Goal: Information Seeking & Learning: Learn about a topic

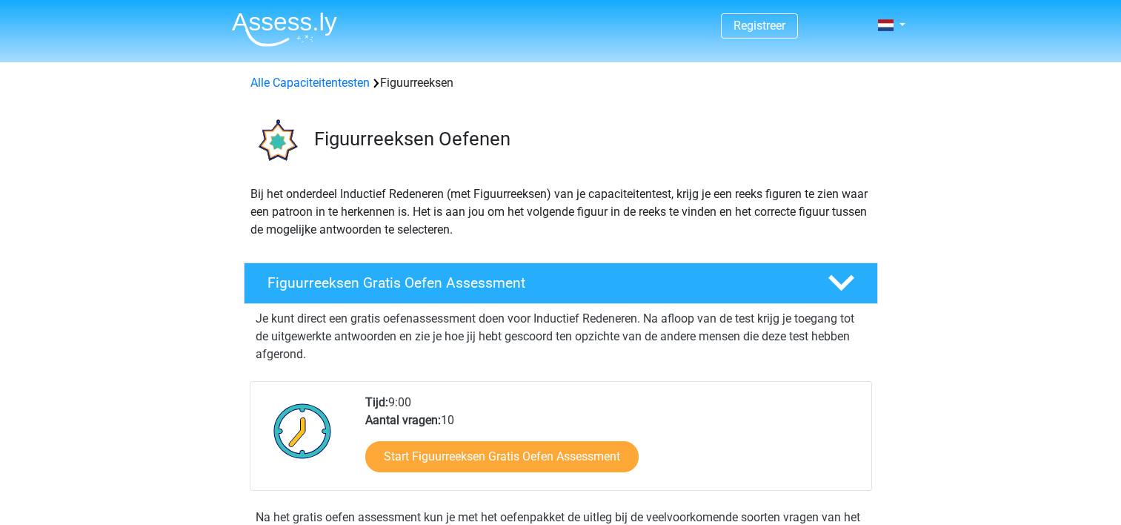
scroll to position [773, 0]
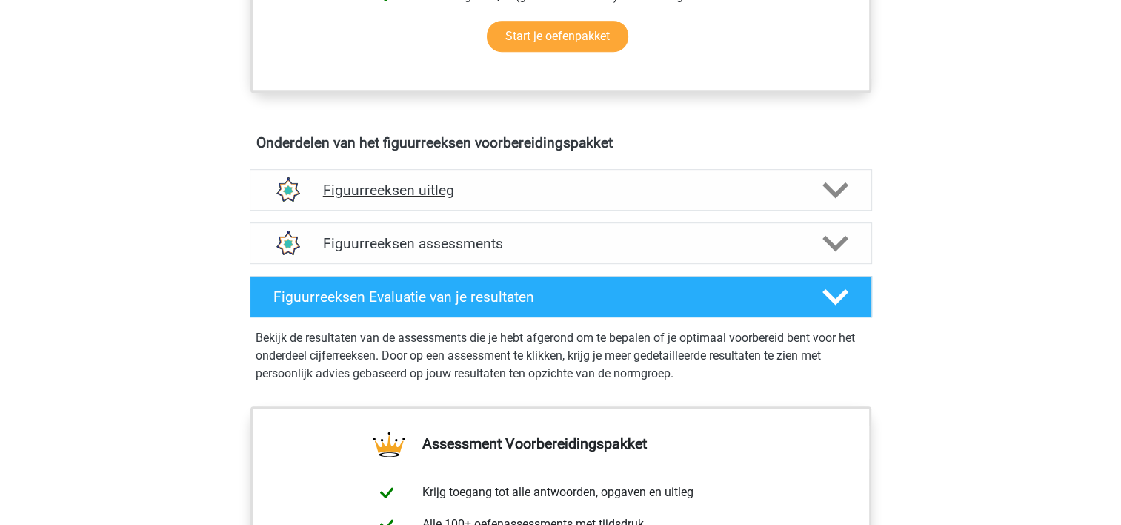
click at [376, 205] on div "Figuurreeksen uitleg" at bounding box center [561, 189] width 622 height 41
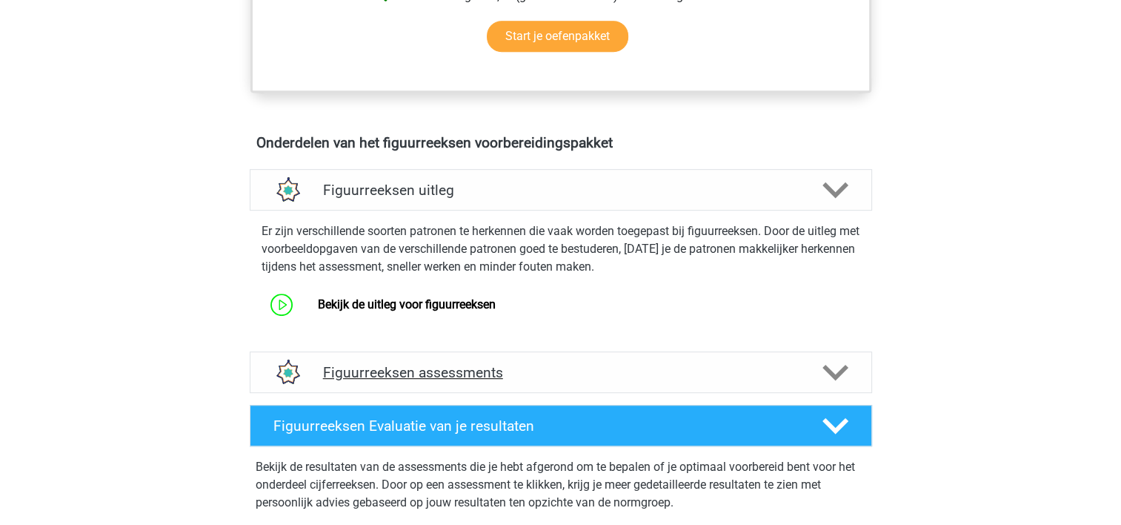
click at [394, 371] on h4 "Figuurreeksen assessments" at bounding box center [561, 372] width 476 height 17
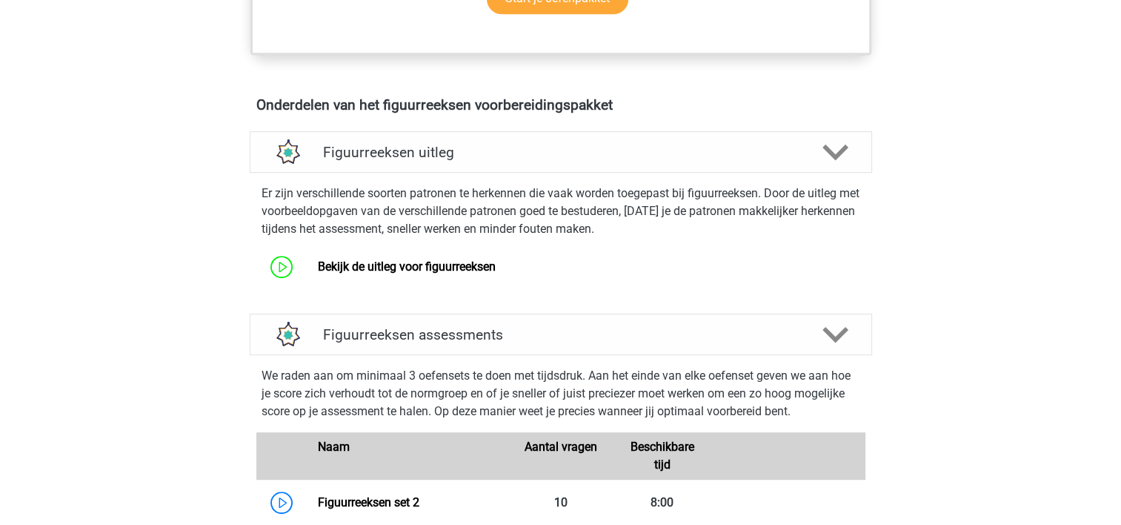
scroll to position [849, 0]
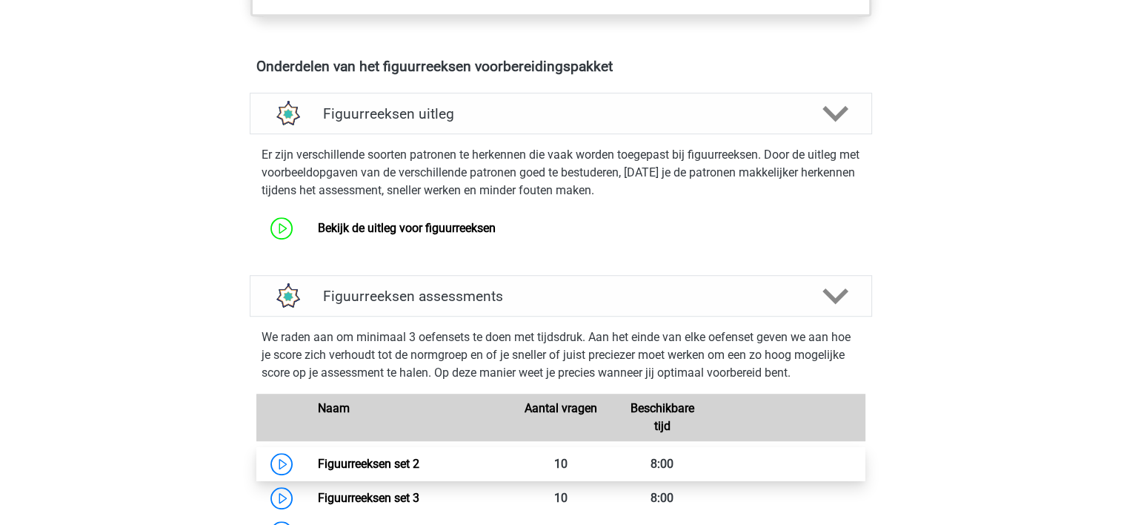
click at [348, 456] on link "Figuurreeksen set 2" at bounding box center [369, 463] width 102 height 14
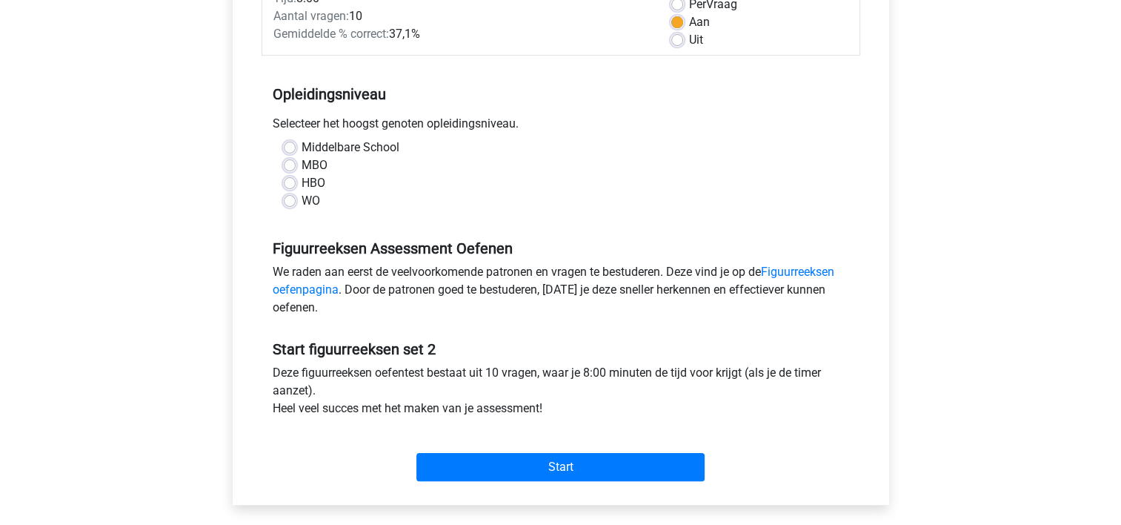
scroll to position [234, 0]
click at [296, 162] on div "MBO" at bounding box center [561, 165] width 554 height 18
click at [302, 162] on label "MBO" at bounding box center [315, 165] width 26 height 18
click at [288, 162] on input "MBO" at bounding box center [290, 163] width 12 height 15
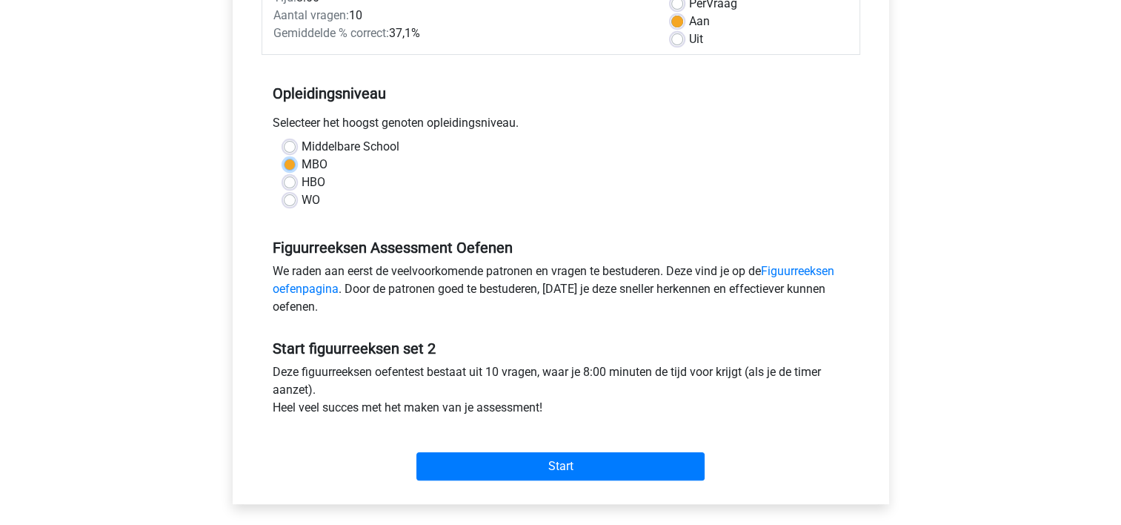
radio input "true"
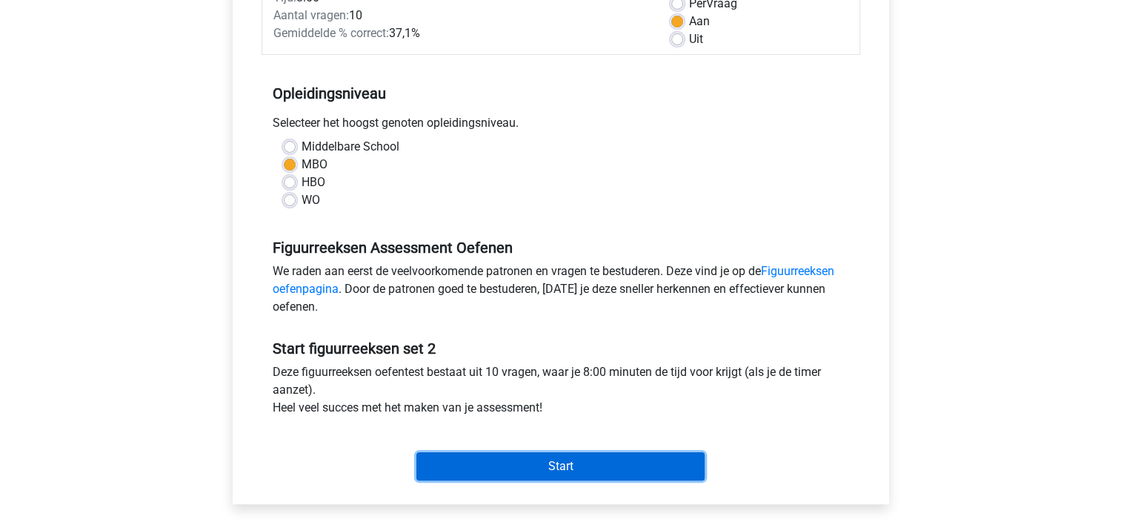
click at [547, 465] on input "Start" at bounding box center [560, 466] width 288 height 28
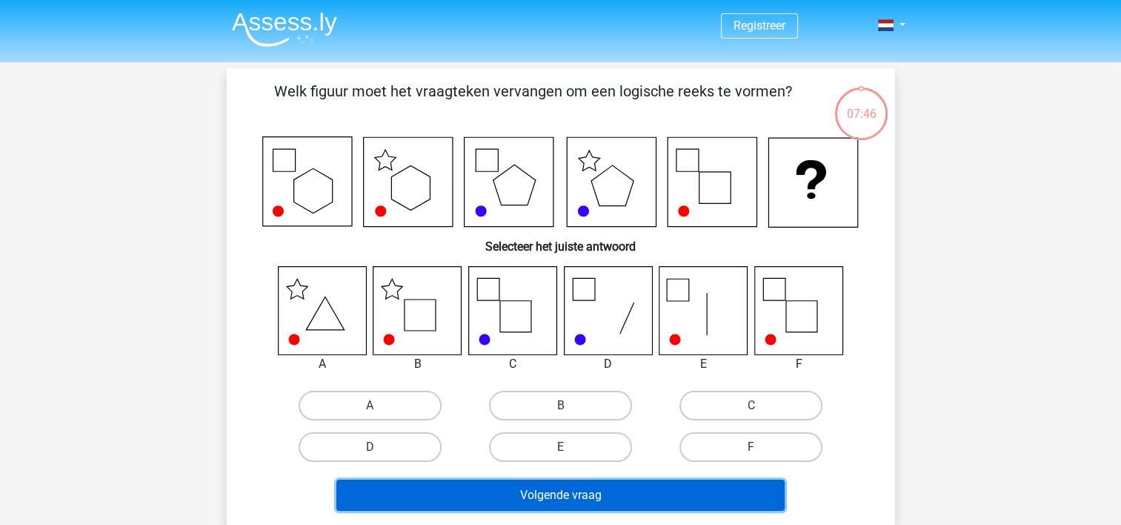
click at [554, 501] on button "Volgende vraag" at bounding box center [560, 494] width 448 height 31
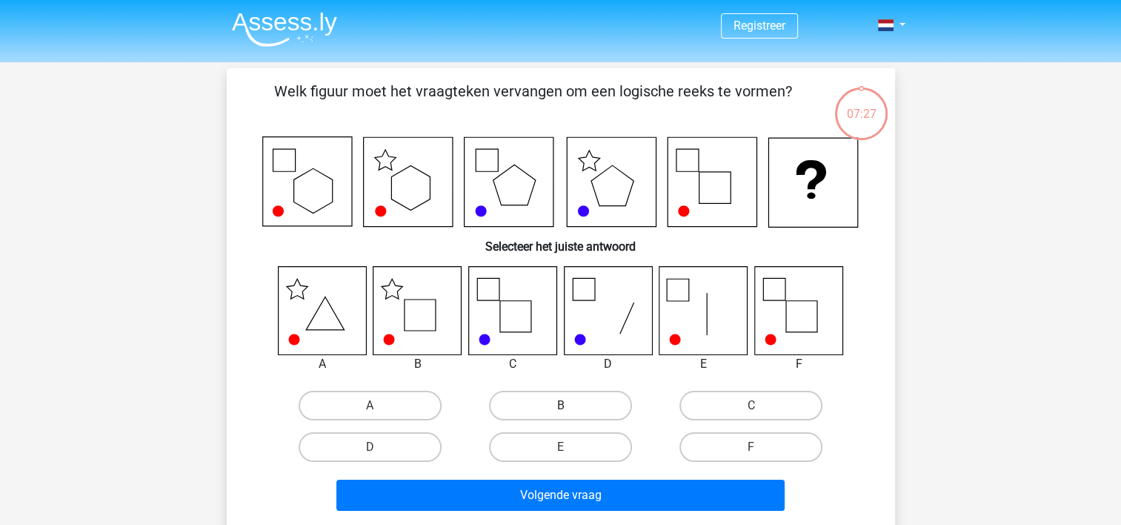
click at [514, 402] on label "B" at bounding box center [560, 406] width 143 height 30
click at [560, 405] on input "B" at bounding box center [565, 410] width 10 height 10
radio input "true"
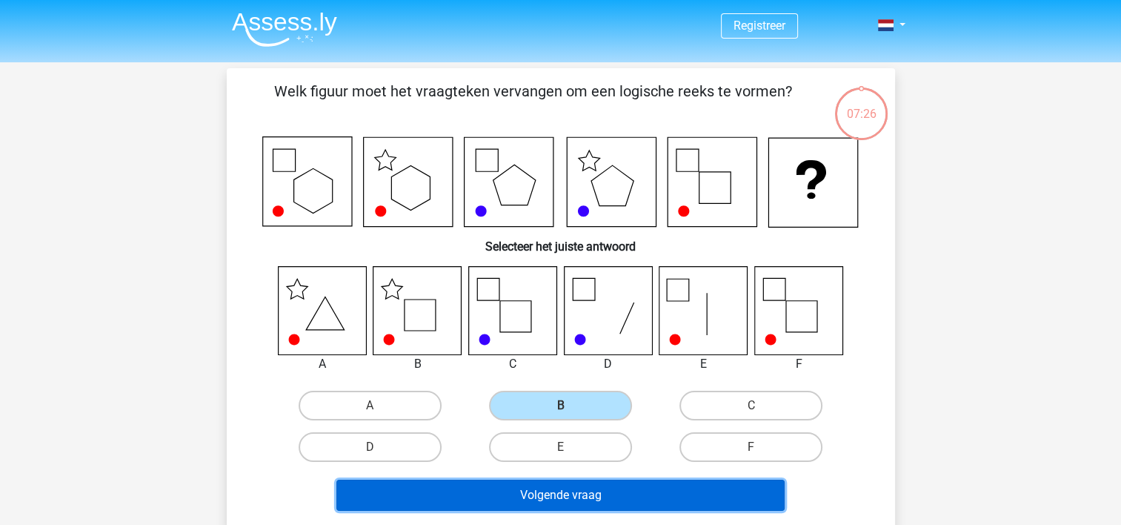
click at [560, 486] on button "Volgende vraag" at bounding box center [560, 494] width 448 height 31
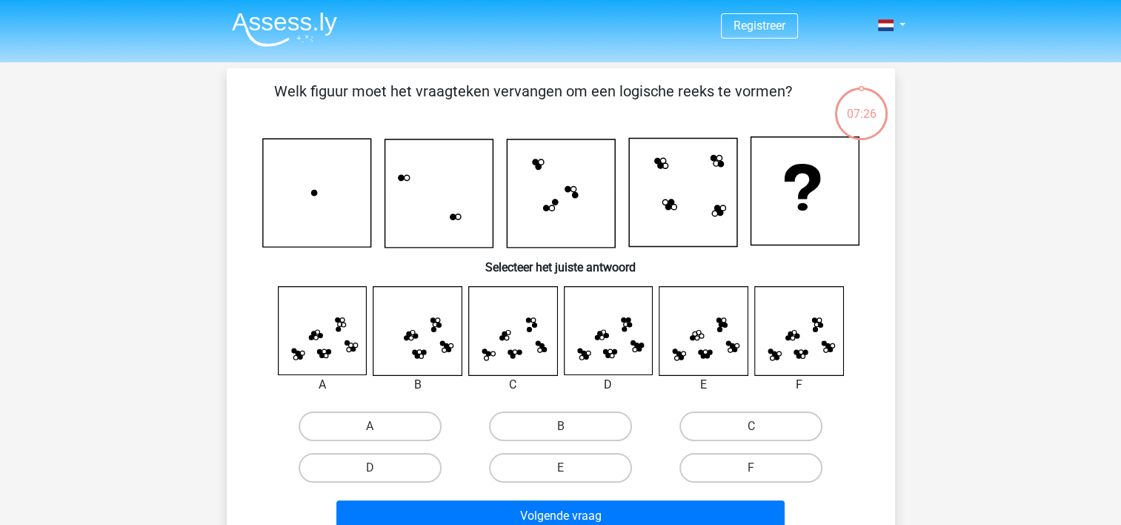
scroll to position [68, 0]
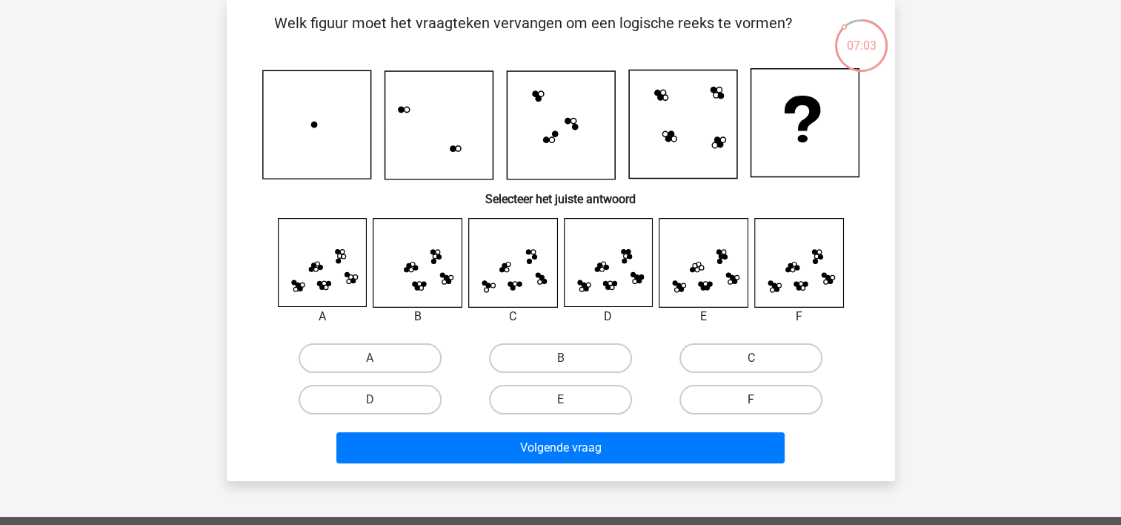
click at [722, 393] on label "F" at bounding box center [751, 400] width 143 height 30
click at [751, 399] on input "F" at bounding box center [756, 404] width 10 height 10
radio input "true"
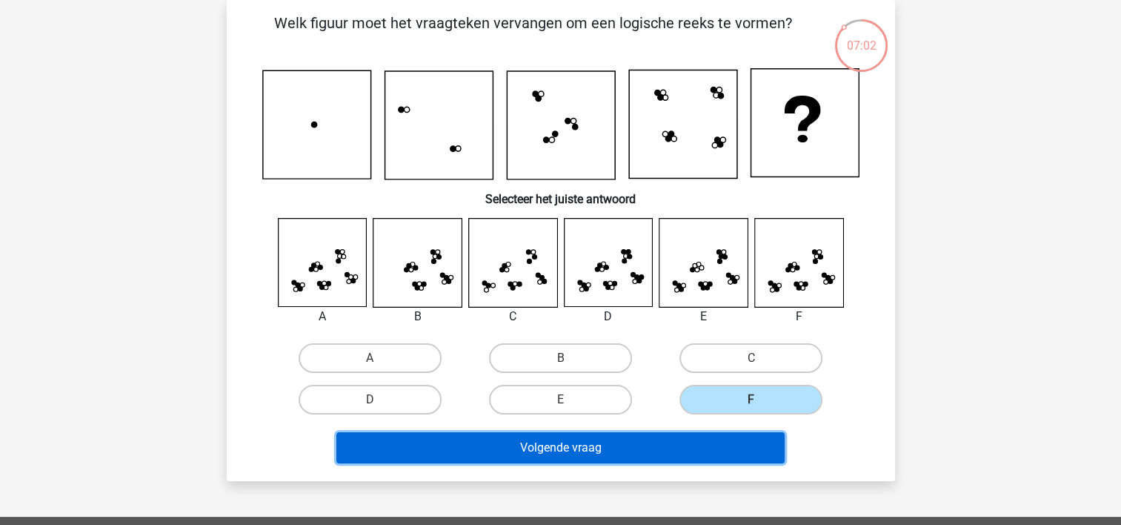
click at [597, 439] on button "Volgende vraag" at bounding box center [560, 447] width 448 height 31
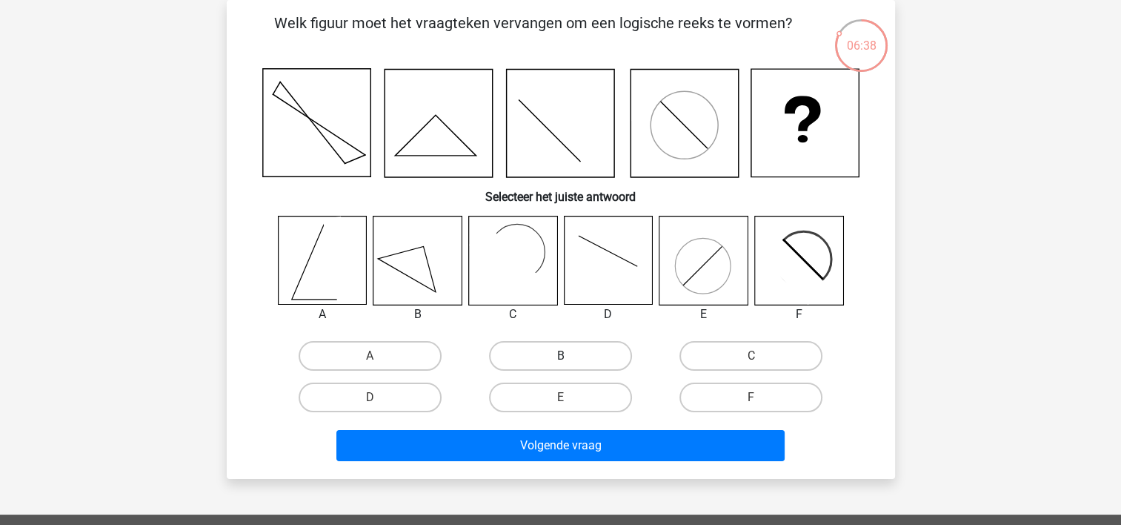
click at [566, 353] on label "B" at bounding box center [560, 356] width 143 height 30
click at [566, 356] on input "B" at bounding box center [565, 361] width 10 height 10
radio input "true"
click at [386, 348] on label "A" at bounding box center [370, 356] width 143 height 30
click at [379, 356] on input "A" at bounding box center [375, 361] width 10 height 10
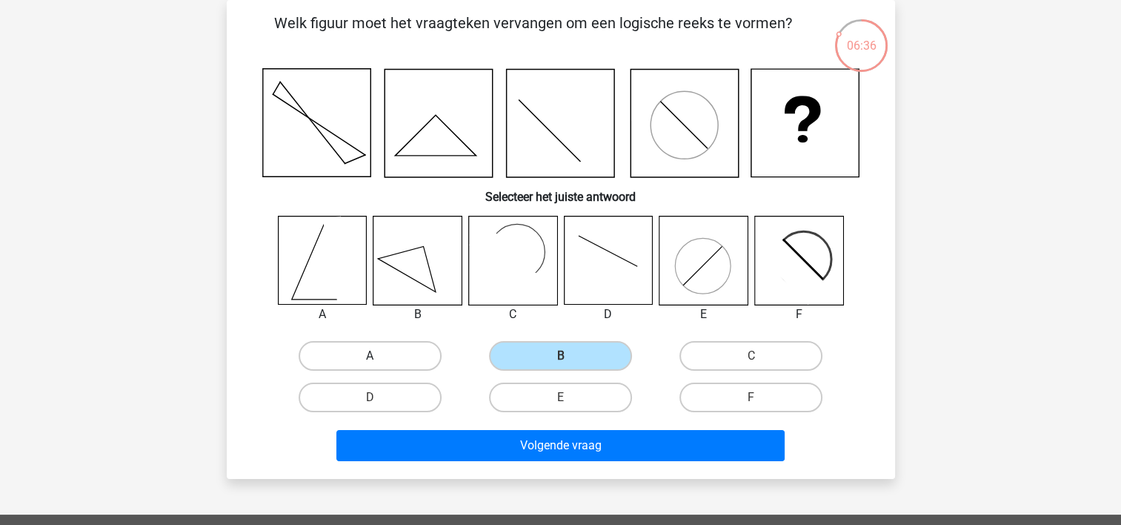
radio input "true"
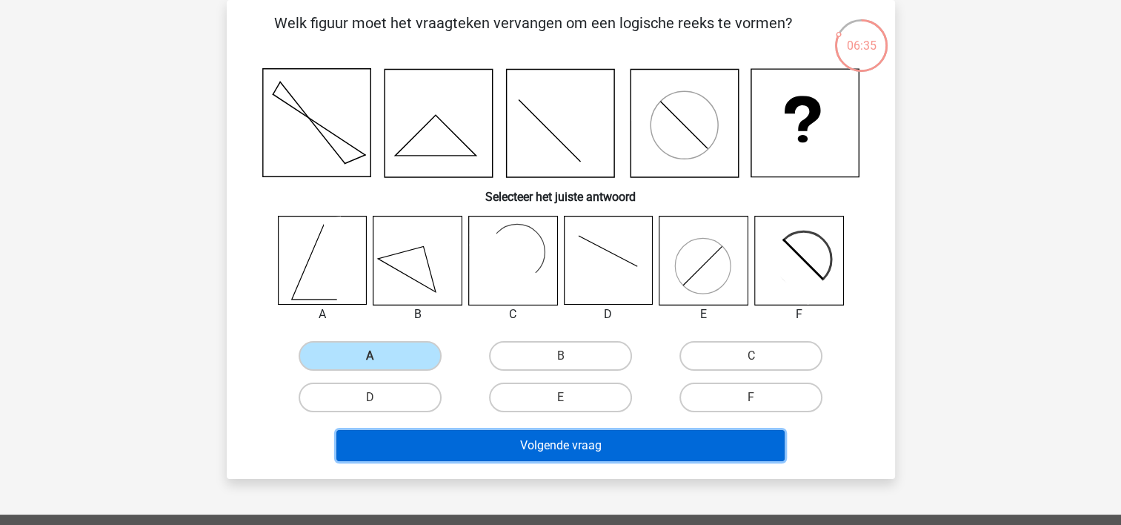
click at [498, 438] on button "Volgende vraag" at bounding box center [560, 445] width 448 height 31
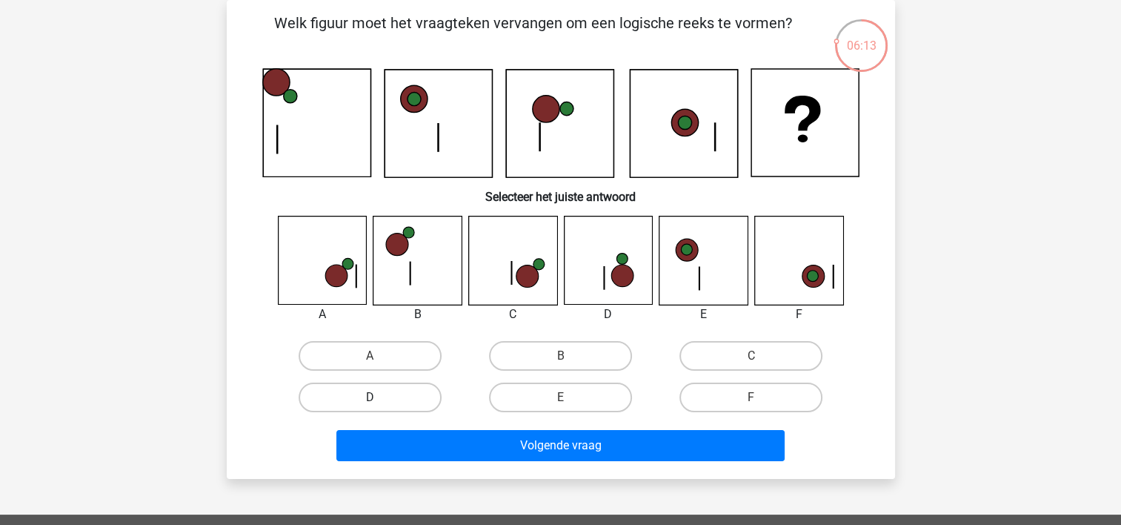
click at [348, 394] on label "D" at bounding box center [370, 397] width 143 height 30
click at [370, 397] on input "D" at bounding box center [375, 402] width 10 height 10
radio input "true"
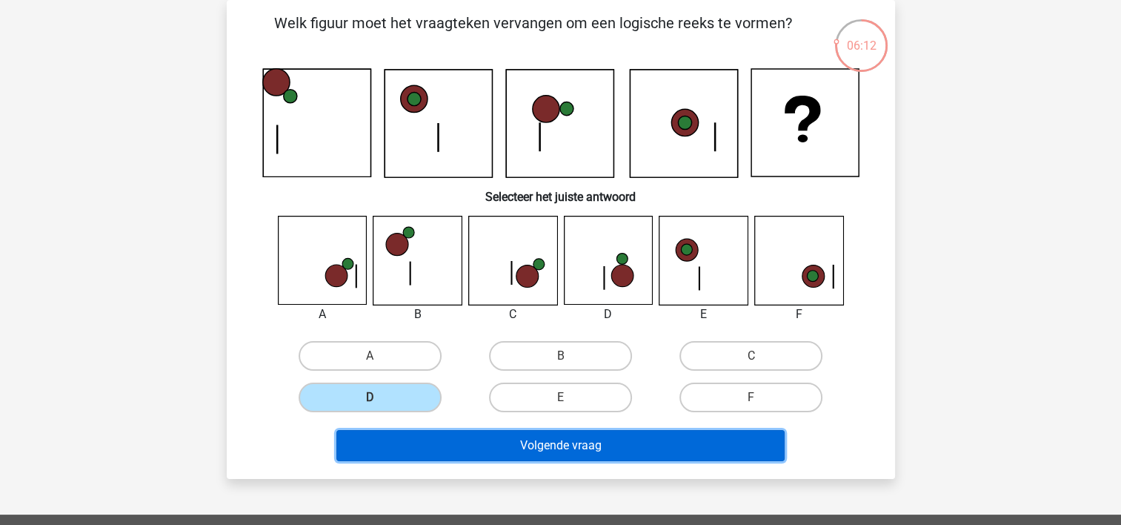
click at [492, 436] on button "Volgende vraag" at bounding box center [560, 445] width 448 height 31
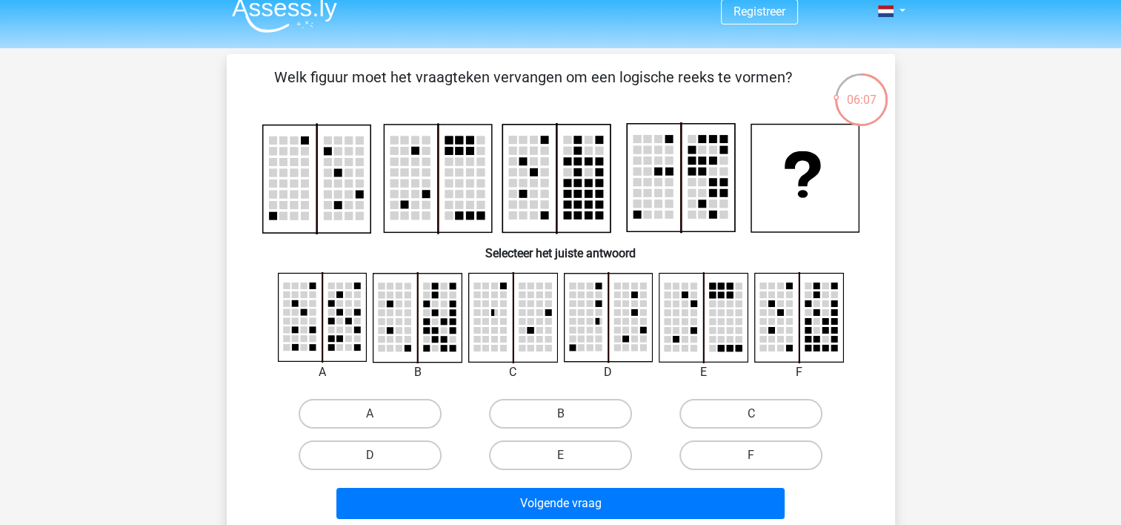
scroll to position [18, 0]
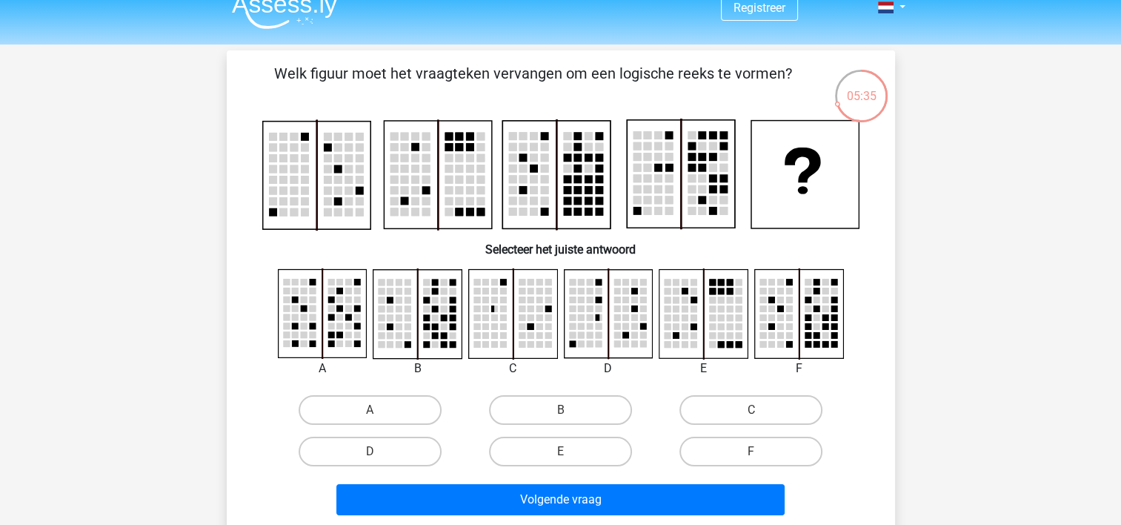
click at [562, 410] on input "B" at bounding box center [565, 415] width 10 height 10
radio input "true"
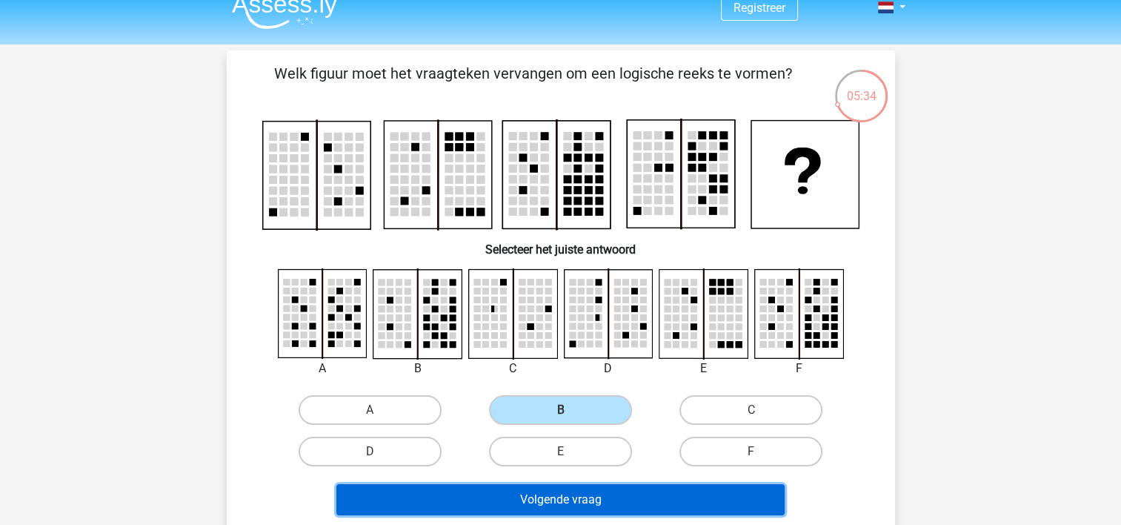
click at [593, 498] on button "Volgende vraag" at bounding box center [560, 499] width 448 height 31
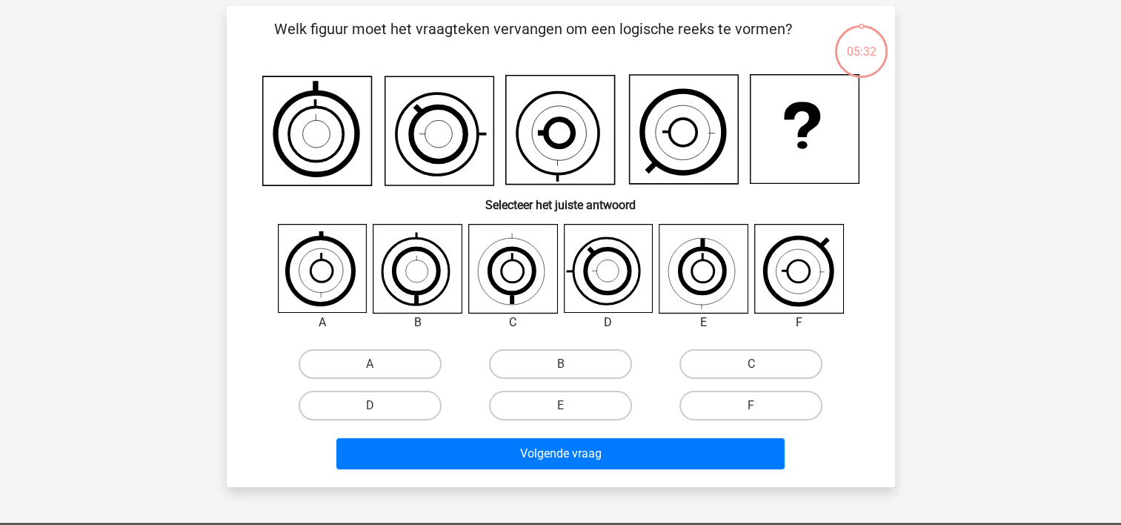
scroll to position [68, 0]
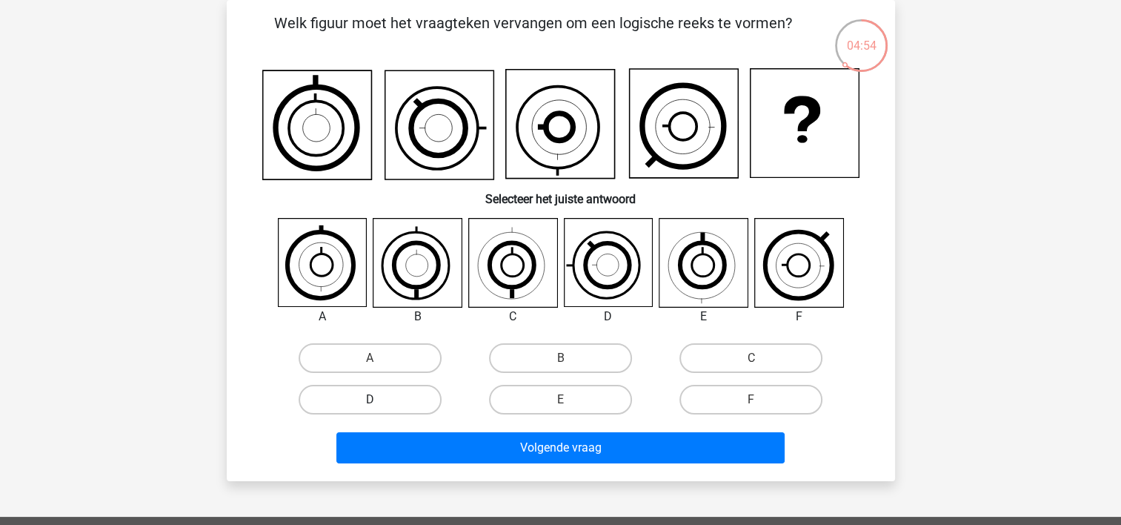
click at [351, 397] on label "D" at bounding box center [370, 400] width 143 height 30
click at [370, 399] on input "D" at bounding box center [375, 404] width 10 height 10
radio input "true"
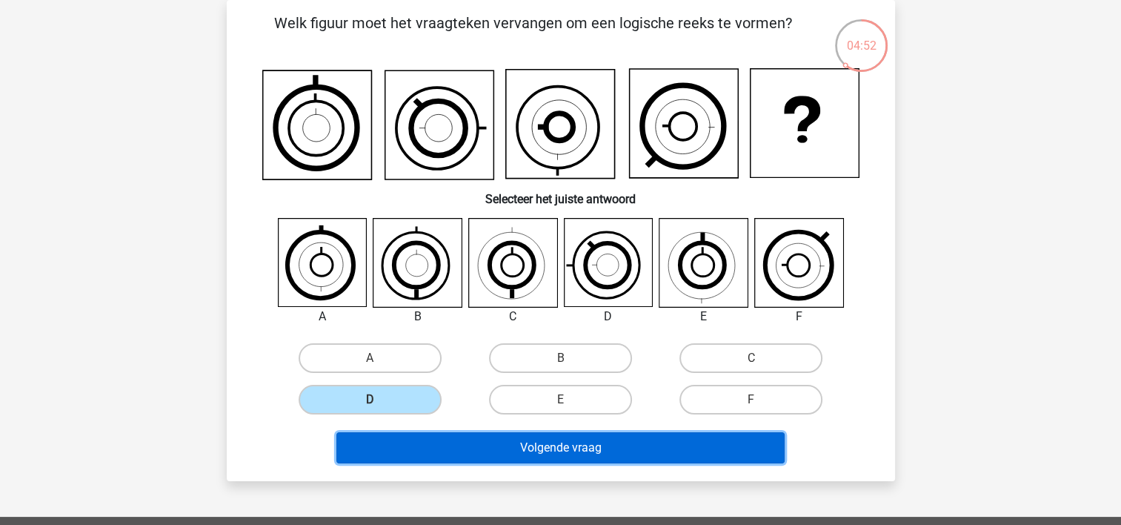
click at [471, 436] on button "Volgende vraag" at bounding box center [560, 447] width 448 height 31
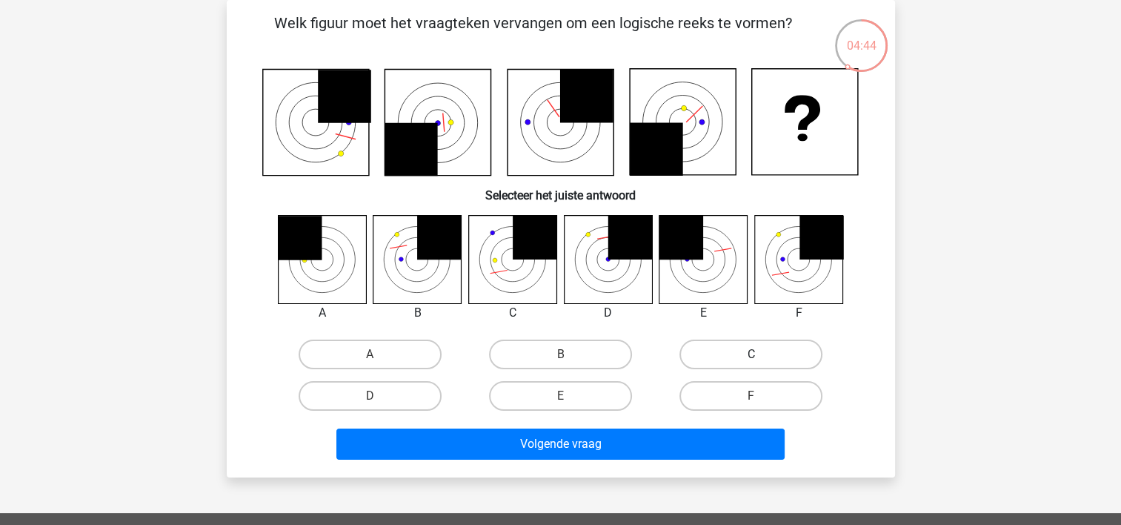
click at [733, 359] on label "C" at bounding box center [751, 354] width 143 height 30
click at [751, 359] on input "C" at bounding box center [756, 359] width 10 height 10
radio input "true"
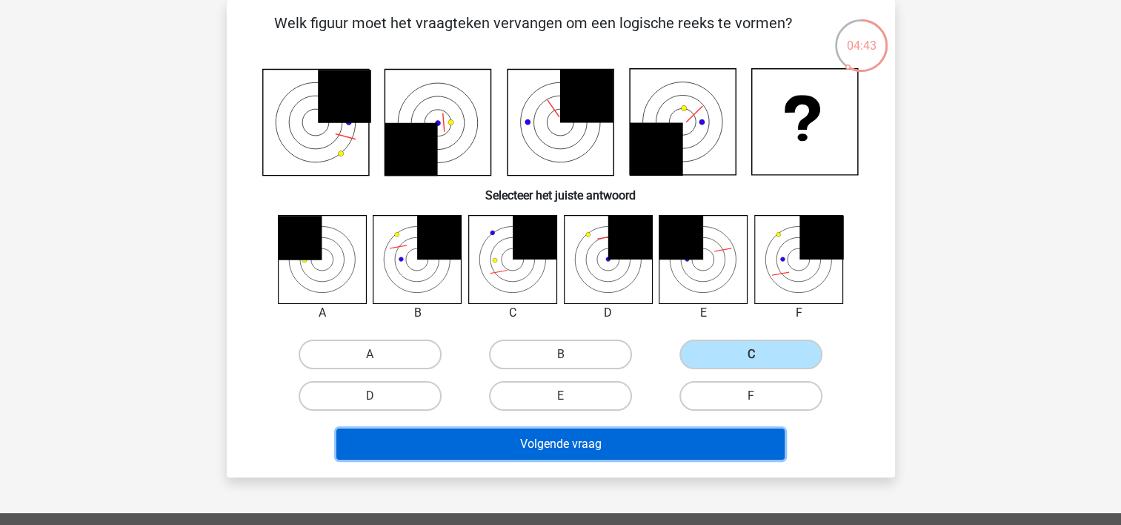
click at [569, 434] on button "Volgende vraag" at bounding box center [560, 443] width 448 height 31
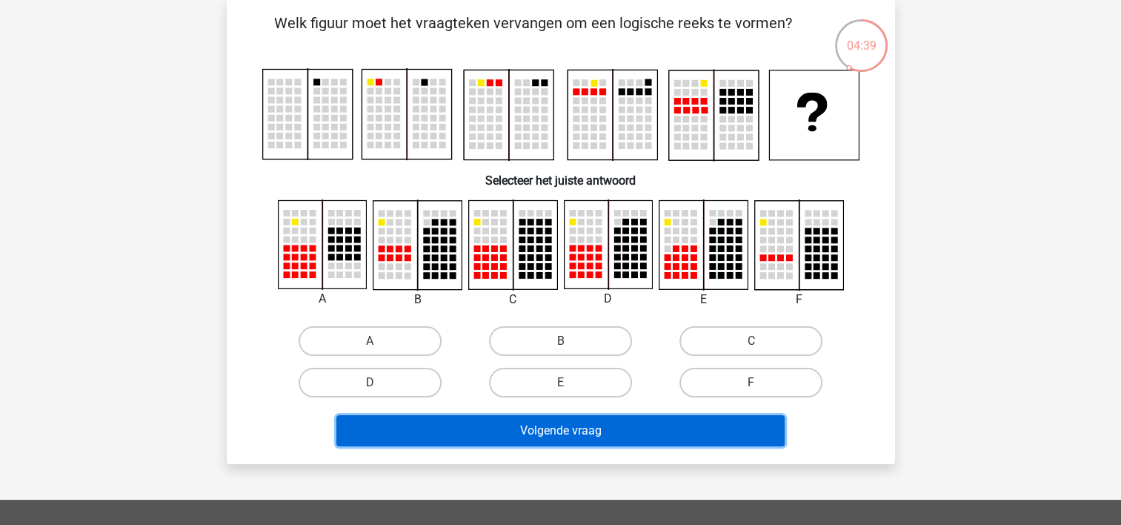
click at [571, 430] on button "Volgende vraag" at bounding box center [560, 430] width 448 height 31
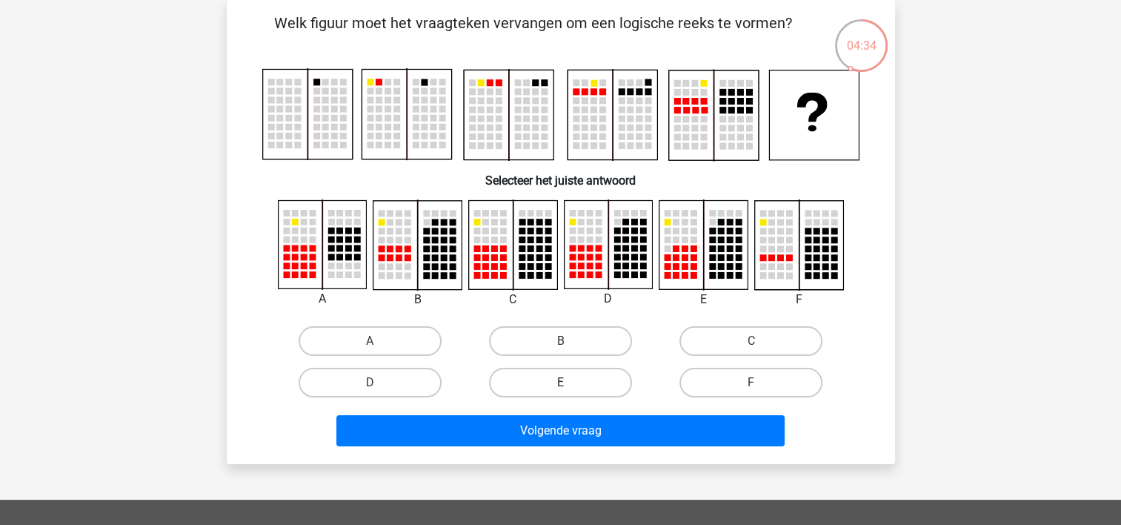
click at [576, 377] on label "E" at bounding box center [560, 383] width 143 height 30
click at [570, 382] on input "E" at bounding box center [565, 387] width 10 height 10
radio input "true"
click at [579, 411] on div "Volgende vraag" at bounding box center [560, 427] width 621 height 49
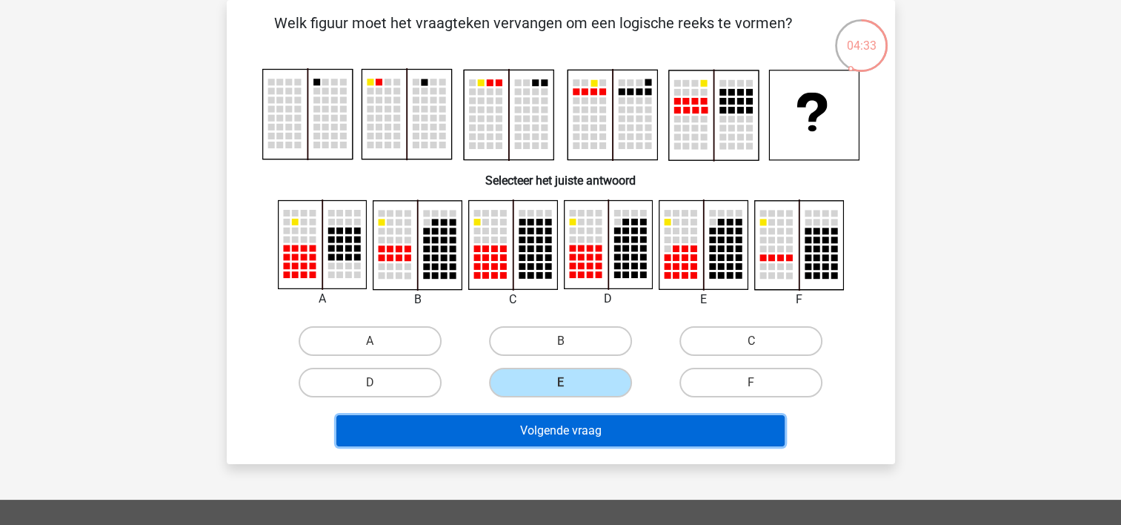
click at [579, 417] on button "Volgende vraag" at bounding box center [560, 430] width 448 height 31
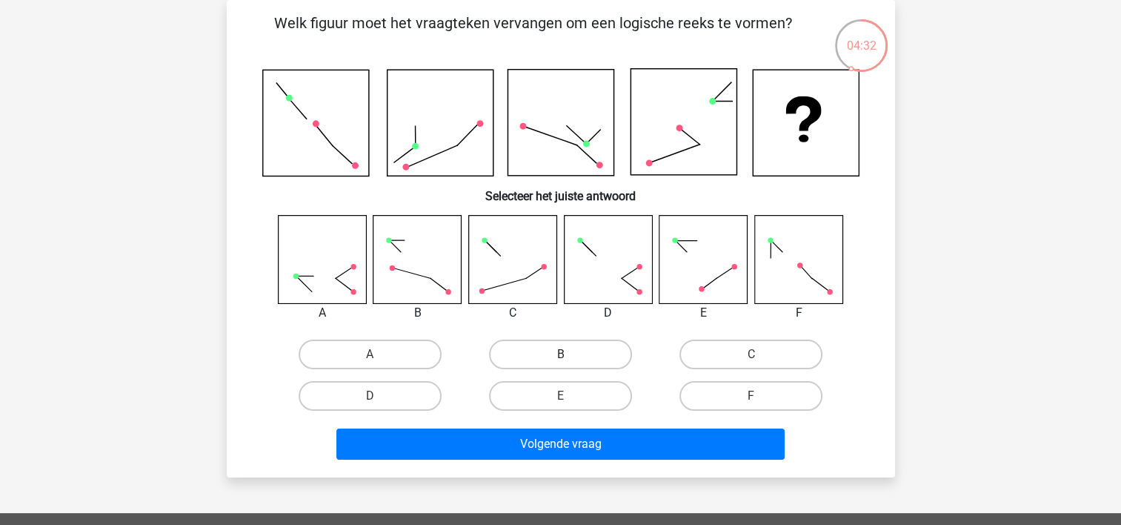
click at [570, 353] on label "B" at bounding box center [560, 354] width 143 height 30
click at [570, 354] on input "B" at bounding box center [565, 359] width 10 height 10
radio input "true"
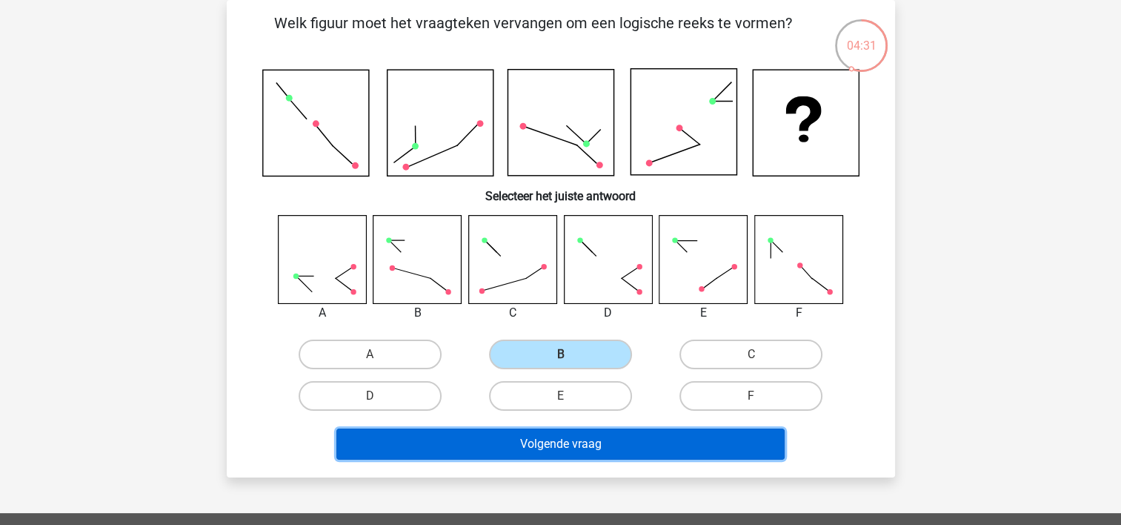
click at [575, 436] on button "Volgende vraag" at bounding box center [560, 443] width 448 height 31
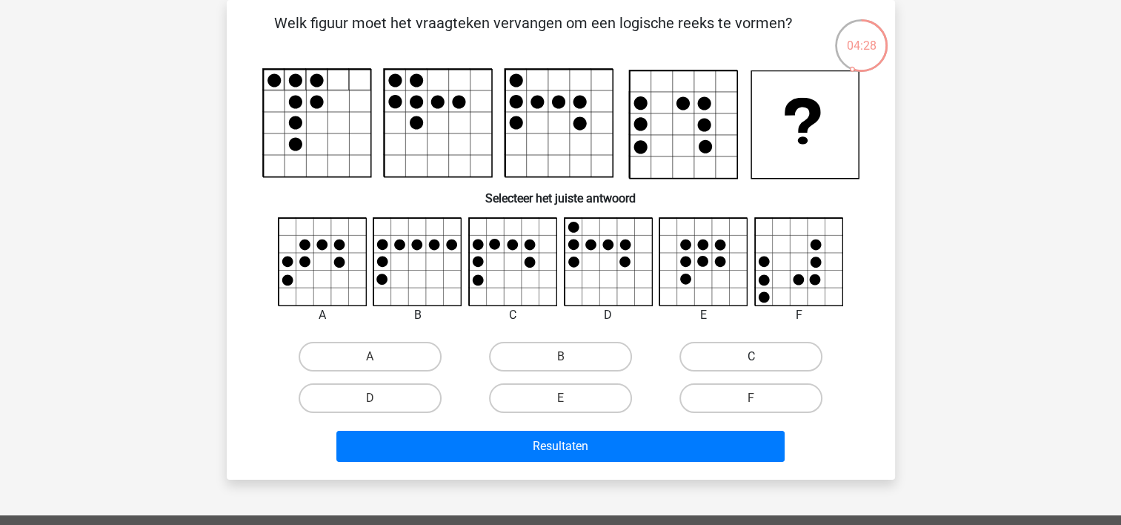
click at [725, 355] on label "C" at bounding box center [751, 357] width 143 height 30
click at [751, 356] on input "C" at bounding box center [756, 361] width 10 height 10
radio input "true"
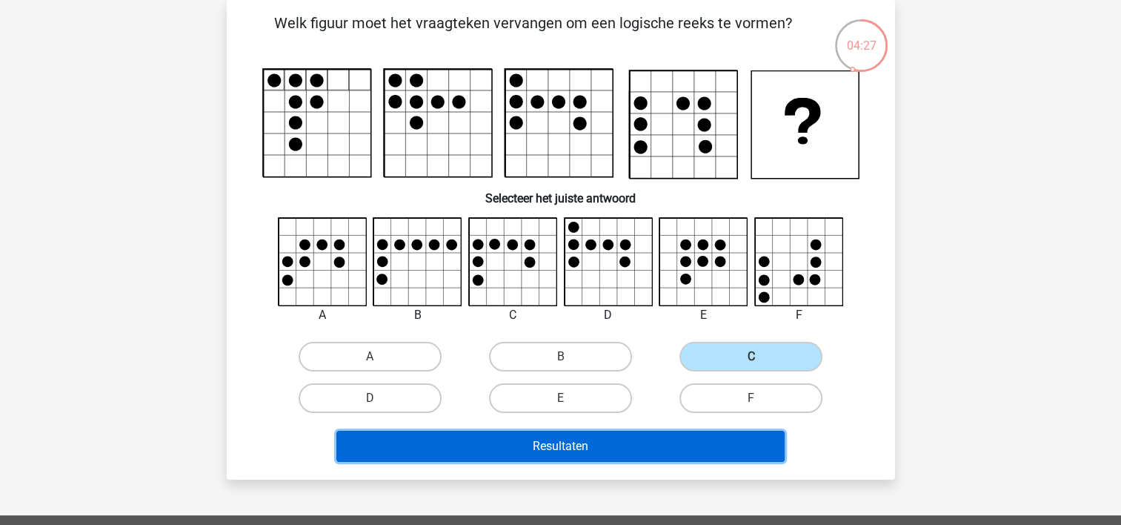
click at [614, 439] on button "Resultaten" at bounding box center [560, 446] width 448 height 31
